Goal: Information Seeking & Learning: Learn about a topic

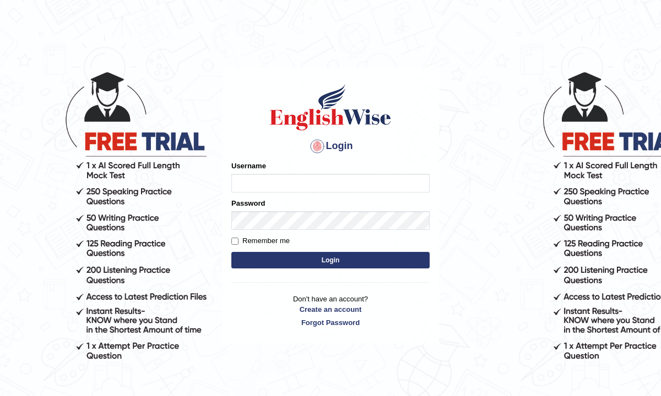
type input "Renu363"
click at [276, 260] on button "Login" at bounding box center [330, 260] width 198 height 17
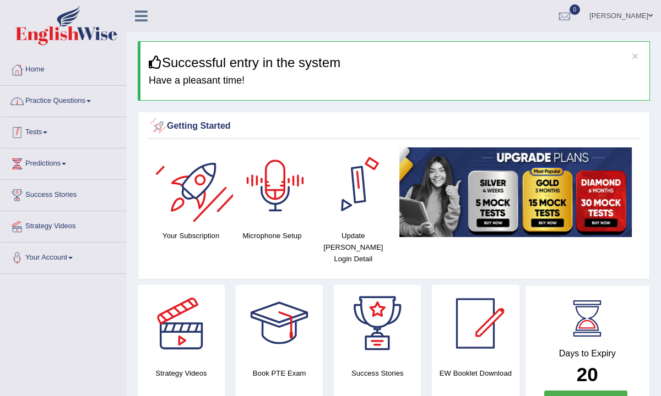
click at [102, 95] on link "Practice Questions" at bounding box center [64, 100] width 126 height 28
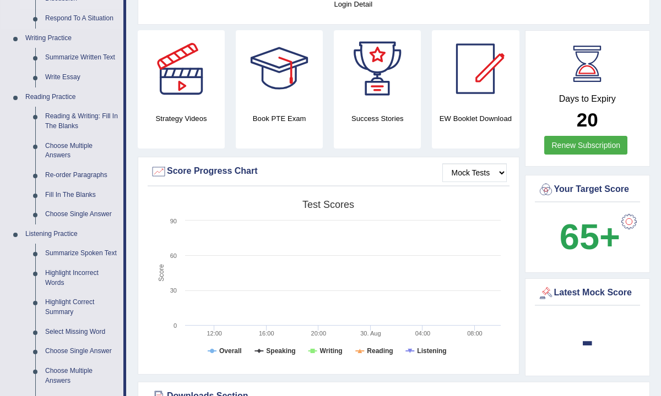
scroll to position [254, 0]
click at [74, 255] on link "Summarize Spoken Text" at bounding box center [81, 254] width 83 height 20
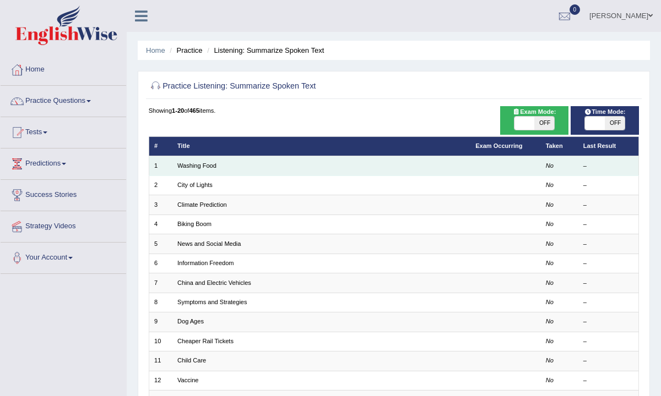
click at [187, 170] on td "Washing Food" at bounding box center [321, 165] width 298 height 19
click at [189, 167] on link "Washing Food" at bounding box center [196, 165] width 39 height 7
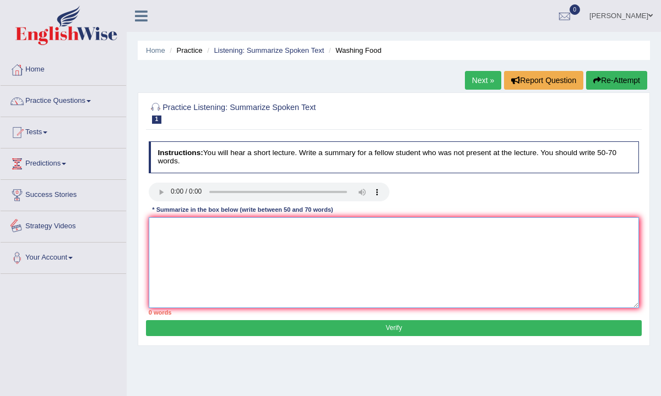
click at [187, 241] on textarea at bounding box center [394, 262] width 491 height 91
click at [318, 226] on textarea "A noteworthy point revealed in the lecture was about the food washing." at bounding box center [394, 262] width 491 height 91
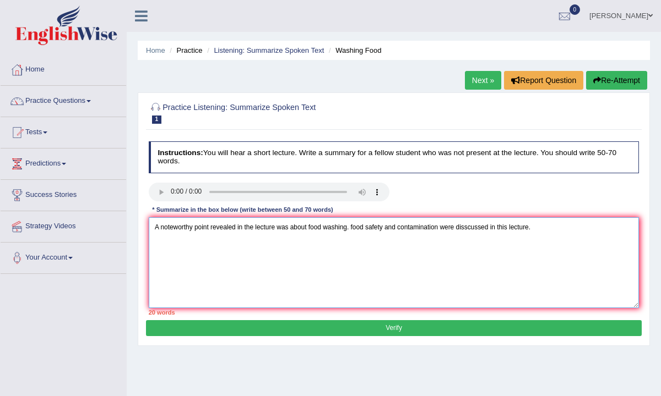
click at [471, 225] on textarea "A noteworthy point revealed in the lecture was about food washing. food safety …" at bounding box center [394, 262] width 491 height 91
click at [357, 226] on textarea "A noteworthy point revealed in the lecture was about food washing. food safety …" at bounding box center [394, 262] width 491 height 91
click at [549, 230] on textarea "A noteworthy point revealed in the lecture was about food washing. Food safety …" at bounding box center [394, 262] width 491 height 91
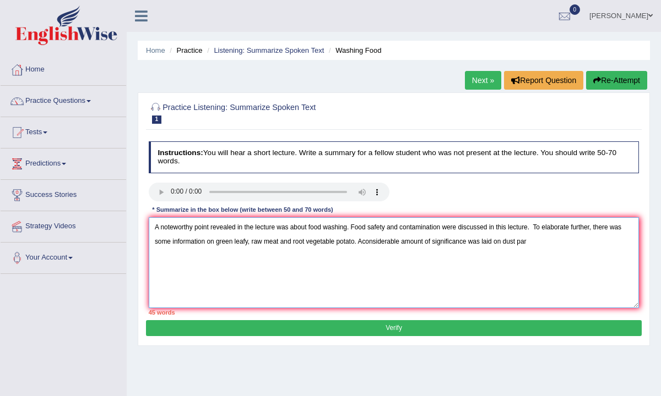
click at [364, 239] on textarea "A noteworthy point revealed in the lecture was about food washing. Food safety …" at bounding box center [394, 262] width 491 height 91
click at [543, 243] on textarea "A noteworthy point revealed in the lecture was about food washing. Food safety …" at bounding box center [394, 262] width 491 height 91
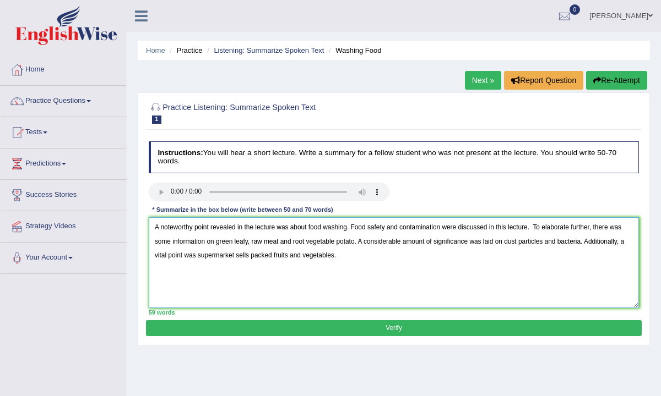
click at [235, 255] on textarea "A noteworthy point revealed in the lecture was about food washing. Food safety …" at bounding box center [394, 262] width 491 height 91
click at [224, 259] on textarea "A noteworthy point revealed in the lecture was about food washing. Food safety …" at bounding box center [394, 262] width 491 height 91
click at [328, 262] on textarea "A noteworthy point revealed in the lecture was about food washing. Food safety …" at bounding box center [394, 262] width 491 height 91
click at [223, 259] on textarea "A noteworthy point revealed in the lecture was about food washing. Food safety …" at bounding box center [394, 262] width 491 height 91
click at [253, 257] on textarea "A noteworthy point revealed in the lecture was about food washing. Food safety …" at bounding box center [394, 262] width 491 height 91
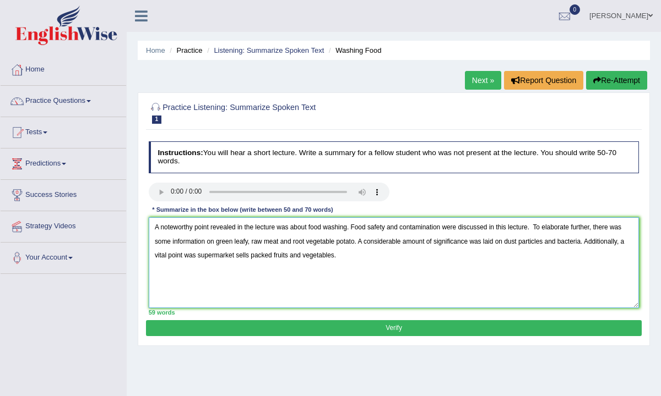
click at [351, 255] on textarea "A noteworthy point revealed in the lecture was about food washing. Food safety …" at bounding box center [394, 262] width 491 height 91
click at [453, 257] on textarea "A noteworthy point revealed in the lecture was about food washing. Food safety …" at bounding box center [394, 262] width 491 height 91
click at [465, 258] on textarea "A noteworthy point revealed in the lecture was about food washing. Food safety …" at bounding box center [394, 262] width 491 height 91
click at [566, 252] on textarea "A noteworthy point revealed in the lecture was about food washing. Food safety …" at bounding box center [394, 262] width 491 height 91
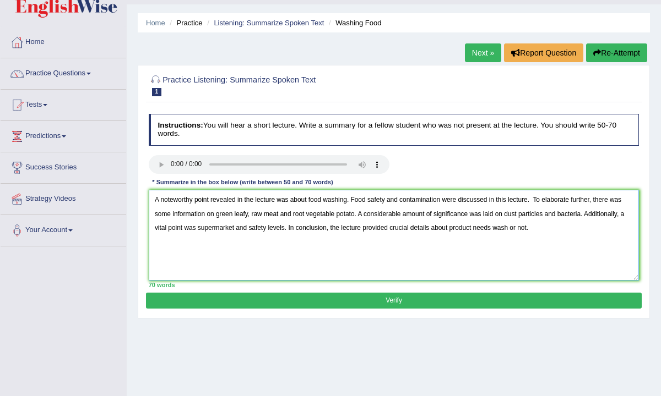
scroll to position [29, 0]
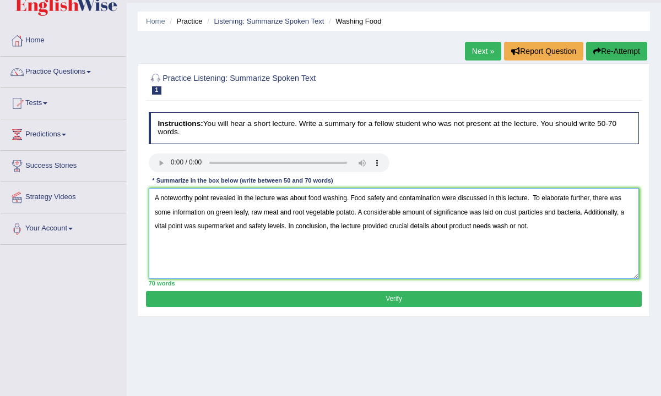
type textarea "A noteworthy point revealed in the lecture was about food washing. Food safety …"
click at [541, 308] on div "Practice Listening: Summarize Spoken Text 1 Washing Food Instructions: You will…" at bounding box center [394, 190] width 512 height 254
click at [524, 298] on button "Verify" at bounding box center [393, 299] width 495 height 16
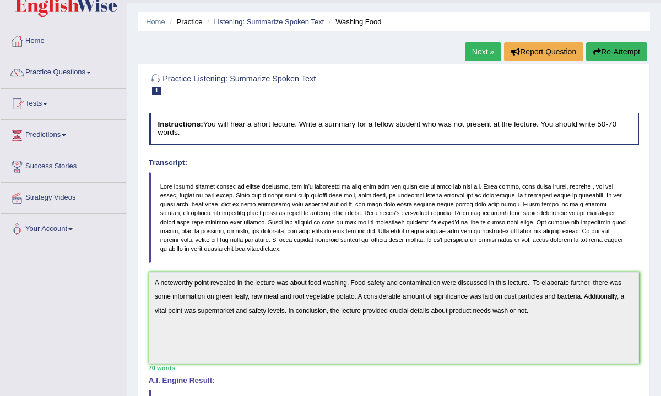
scroll to position [0, 0]
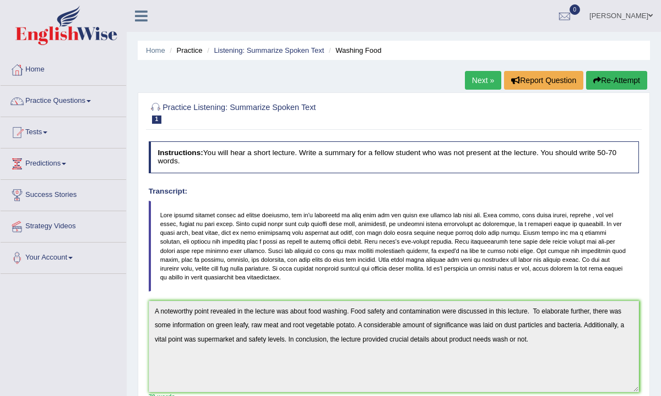
click at [481, 79] on link "Next »" at bounding box center [483, 80] width 36 height 19
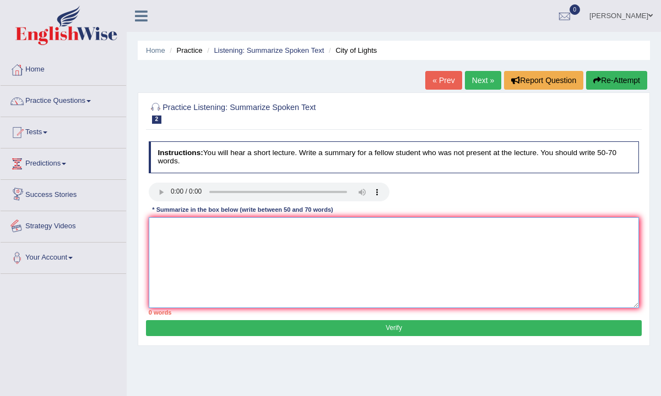
click at [197, 253] on textarea at bounding box center [394, 262] width 491 height 91
click at [159, 228] on textarea "Anoteworthy point revealed in the lecture was about artist." at bounding box center [394, 262] width 491 height 91
click at [325, 230] on textarea "A noteworthy point revealed in the lecture was about artist." at bounding box center [394, 262] width 491 height 91
click at [357, 230] on textarea "A noteworthy point revealed in the lecture was about artists." at bounding box center [394, 262] width 491 height 91
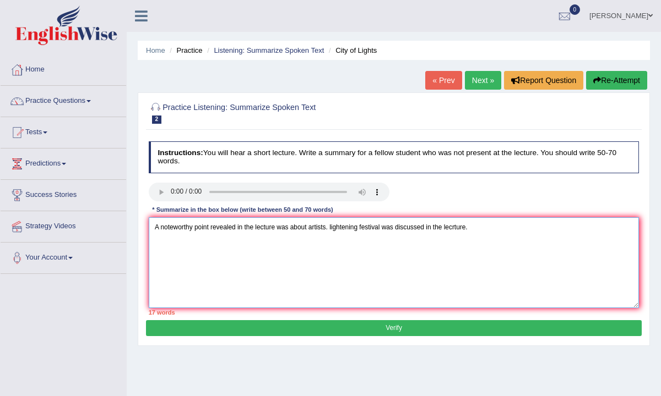
click at [351, 231] on textarea "A noteworthy point revealed in the lecture was about artists. lightening festiv…" at bounding box center [394, 262] width 491 height 91
click at [444, 229] on textarea "A noteworthy point revealed in the lecture was about artists. Light festival wa…" at bounding box center [394, 262] width 491 height 91
click at [471, 226] on textarea "A noteworthy point revealed in the lecture was about artists. Light festival wa…" at bounding box center [394, 262] width 491 height 91
click at [346, 227] on textarea "A noteworthy point revealed in the lecture was about artists. Light festival wa…" at bounding box center [394, 262] width 491 height 91
click at [468, 229] on textarea "A noteworthy point revealed in the lecture was about artists. Lights festival w…" at bounding box center [394, 262] width 491 height 91
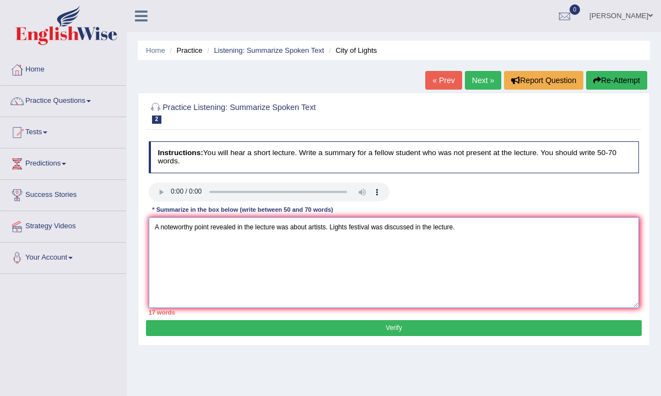
click at [348, 227] on textarea "A noteworthy point revealed in the lecture was about artists. Lights festival w…" at bounding box center [394, 262] width 491 height 91
click at [350, 229] on textarea "A noteworthy point revealed in the lecture was about artists. Lightening festiv…" at bounding box center [394, 262] width 491 height 91
click at [508, 230] on textarea "A noteworthy point revealed in the lecture was about artists. Lightning festiva…" at bounding box center [394, 262] width 491 height 91
click at [359, 225] on textarea "A noteworthy point revealed in the lecture was about artists. Lightning festiva…" at bounding box center [394, 262] width 491 height 91
click at [471, 228] on textarea "A noteworthy point revealed in the lecture was about artists. Light festival wa…" at bounding box center [394, 262] width 491 height 91
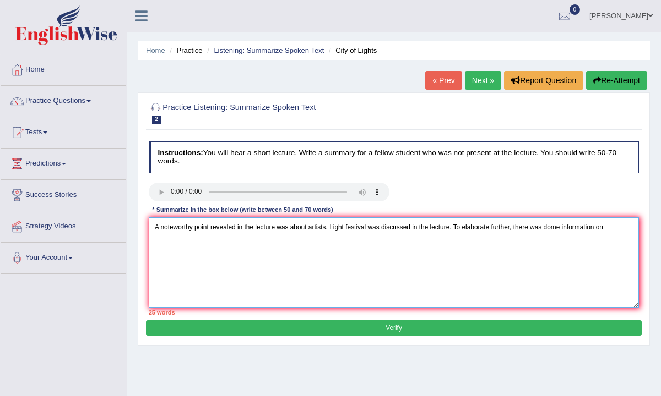
click at [549, 225] on textarea "A noteworthy point revealed in the lecture was about artists. Light festival wa…" at bounding box center [394, 262] width 491 height 91
click at [615, 228] on textarea "A noteworthy point revealed in the lecture was about artists. Light festival wa…" at bounding box center [394, 262] width 491 height 91
click at [609, 228] on textarea "A noteworthy point revealed in the lecture was about artists. Light festival wa…" at bounding box center [394, 262] width 491 height 91
click at [328, 246] on textarea "A noteworthy point revealed in the lecture was about artists. Light festival wa…" at bounding box center [394, 262] width 491 height 91
click at [411, 243] on textarea "A noteworthy point revealed in the lecture was about artists. Light festival wa…" at bounding box center [394, 262] width 491 height 91
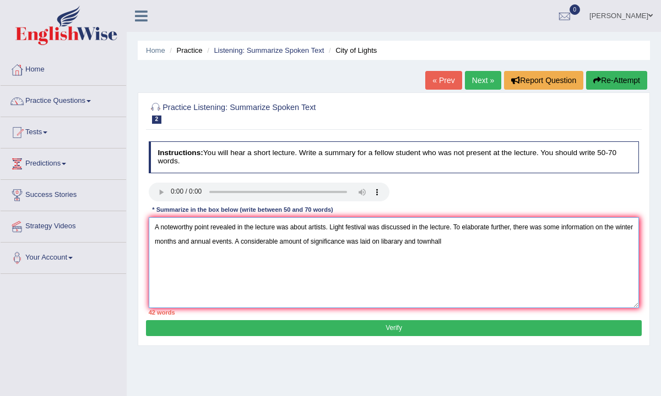
click at [486, 238] on textarea "A noteworthy point revealed in the lecture was about artists. Light festival wa…" at bounding box center [394, 262] width 491 height 91
click at [414, 242] on textarea "A noteworthy point revealed in the lecture was about artists. Light festival wa…" at bounding box center [394, 262] width 491 height 91
click at [468, 242] on textarea "A noteworthy point revealed in the lecture was about artists. Light festival wa…" at bounding box center [394, 262] width 491 height 91
click at [402, 243] on textarea "A noteworthy point revealed in the lecture was about artists. Light festival wa…" at bounding box center [394, 262] width 491 height 91
click at [427, 240] on textarea "A noteworthy point revealed in the lecture was about artists. Light festival wa…" at bounding box center [394, 262] width 491 height 91
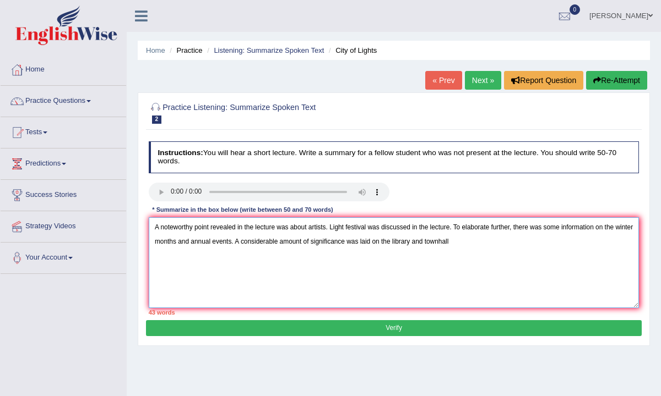
click at [448, 244] on textarea "A noteworthy point revealed in the lecture was about artists. Light festival wa…" at bounding box center [394, 262] width 491 height 91
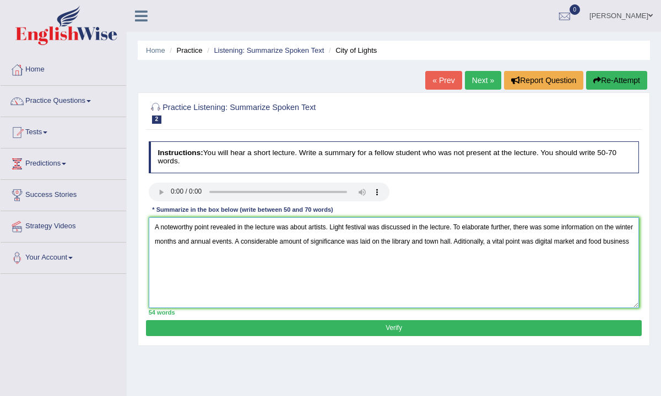
click at [485, 242] on textarea "A noteworthy point revealed in the lecture was about artists. Light festival wa…" at bounding box center [394, 262] width 491 height 91
click at [564, 241] on textarea "A noteworthy point revealed in the lecture was about artists. Light festival wa…" at bounding box center [394, 262] width 491 height 91
click at [154, 257] on textarea "A noteworthy point revealed in the lecture was about artists. Light festival wa…" at bounding box center [394, 262] width 491 height 91
click at [217, 257] on textarea "A noteworthy point revealed in the lecture was about artists. Light festival wa…" at bounding box center [394, 262] width 491 height 91
click at [614, 241] on textarea "A noteworthy point revealed in the lecture was about artists. Light festival wa…" at bounding box center [394, 262] width 491 height 91
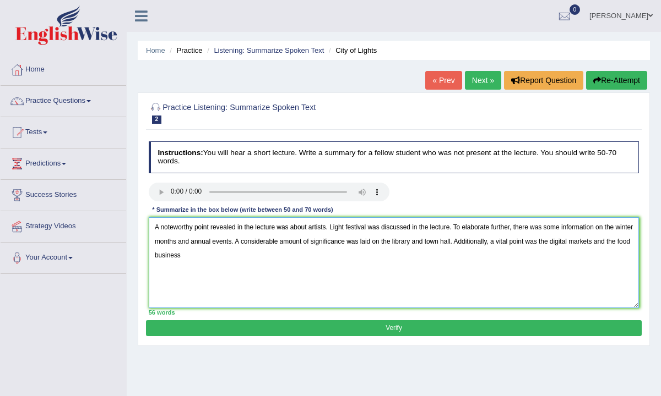
click at [209, 257] on textarea "A noteworthy point revealed in the lecture was about artists. Light festival wa…" at bounding box center [394, 262] width 491 height 91
type textarea "A noteworthy point revealed in the lecture was about artists. Light festival wa…"
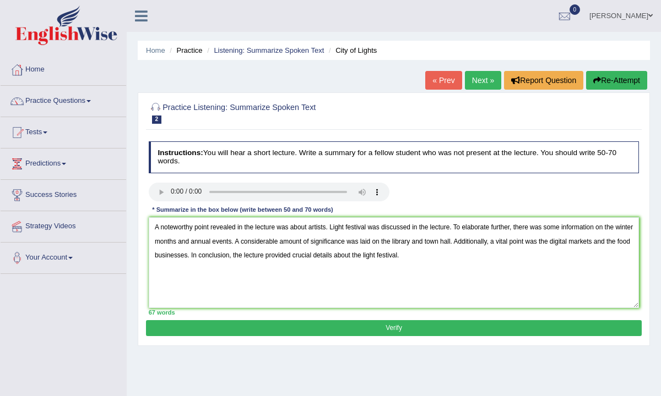
click at [402, 324] on button "Verify" at bounding box center [393, 328] width 495 height 16
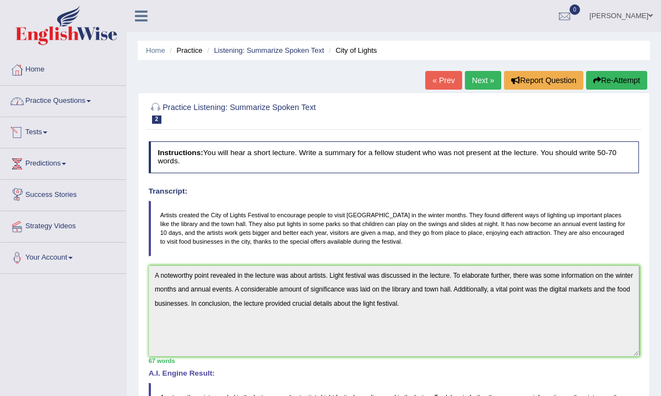
click at [80, 103] on link "Practice Questions" at bounding box center [64, 100] width 126 height 28
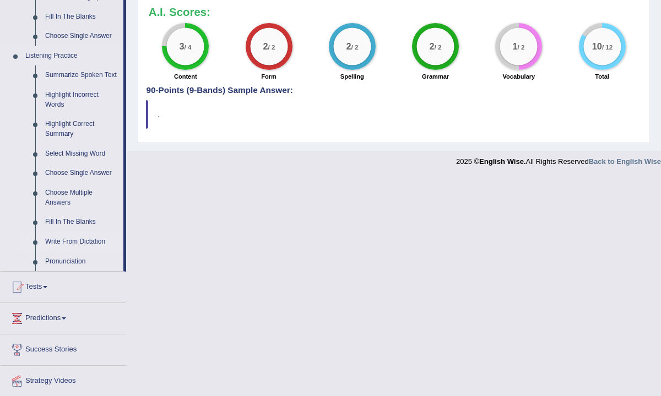
scroll to position [476, 0]
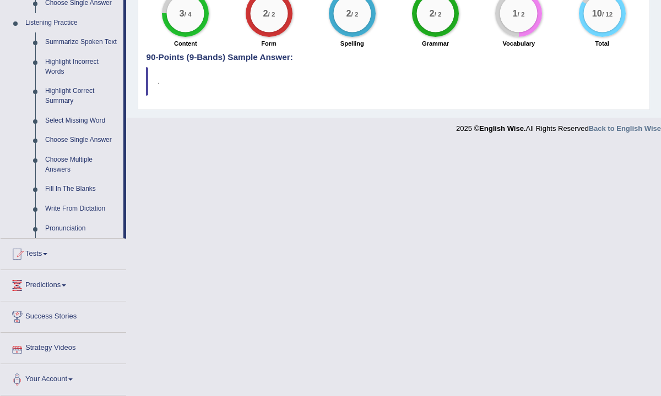
click at [49, 259] on link "Tests" at bounding box center [64, 253] width 126 height 28
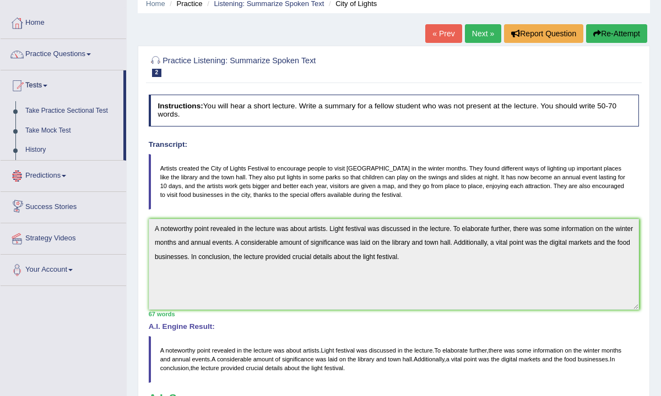
scroll to position [40, 0]
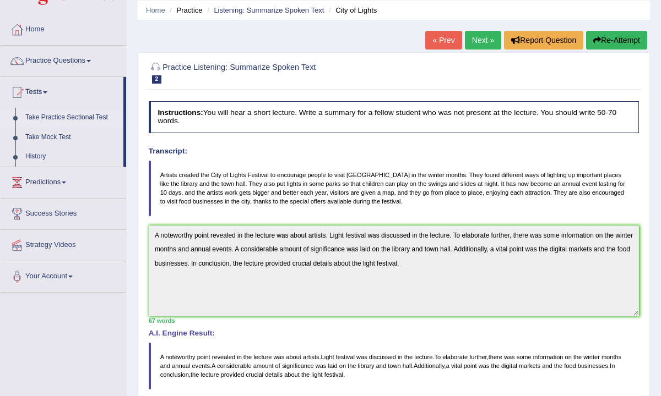
click at [70, 117] on link "Take Practice Sectional Test" at bounding box center [71, 118] width 103 height 20
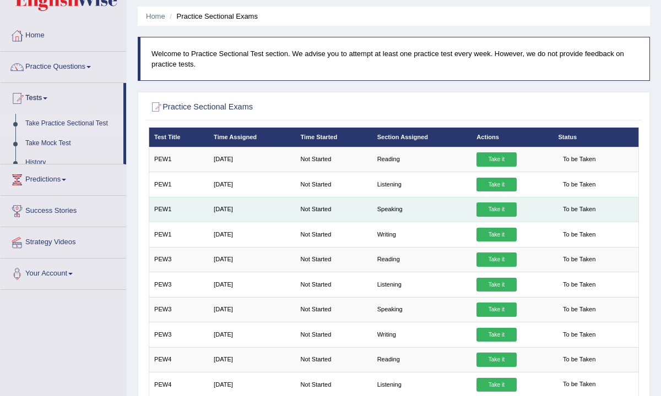
scroll to position [35, 0]
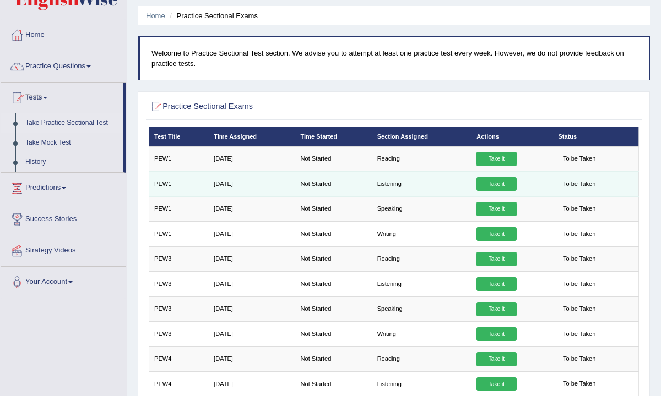
click at [498, 187] on link "Take it" at bounding box center [496, 184] width 40 height 14
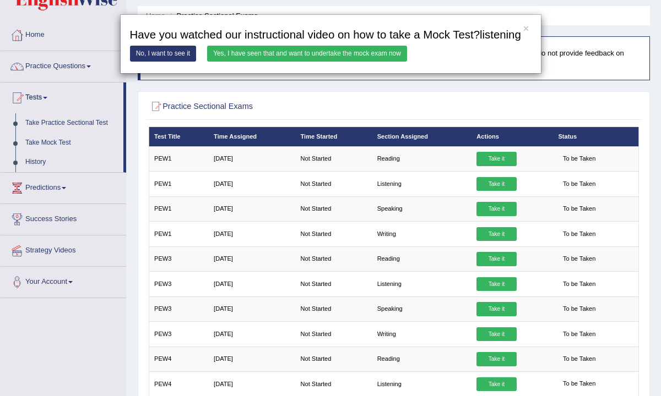
click at [319, 62] on link "Yes, I have seen that and want to undertake the mock exam now" at bounding box center [307, 54] width 200 height 16
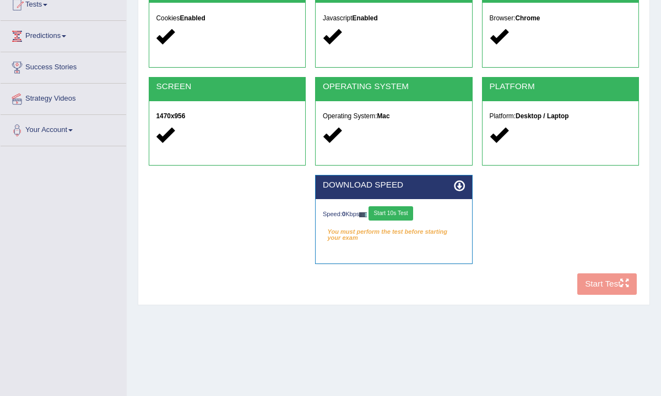
scroll to position [132, 0]
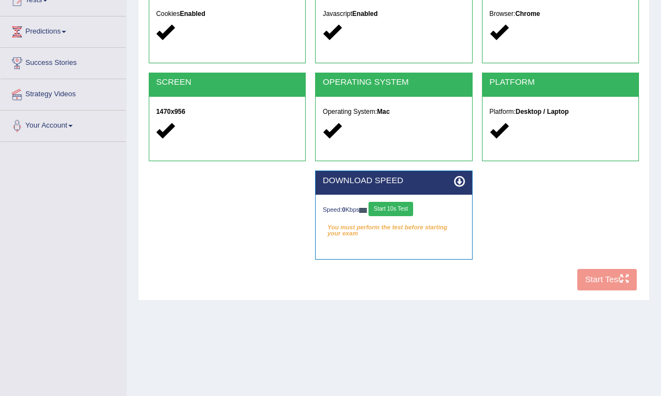
click at [602, 281] on div "COOKIES Cookies Enabled JAVASCRIPT Javascript Enabled BROWSER Browser: Chrome S…" at bounding box center [393, 135] width 495 height 322
click at [402, 208] on button "Start 10s Test" at bounding box center [390, 209] width 45 height 14
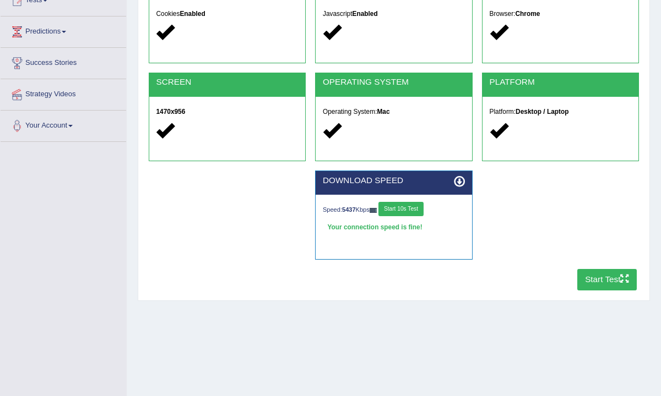
click at [603, 281] on button "Start Test" at bounding box center [607, 279] width 60 height 21
